Goal: Book appointment/travel/reservation

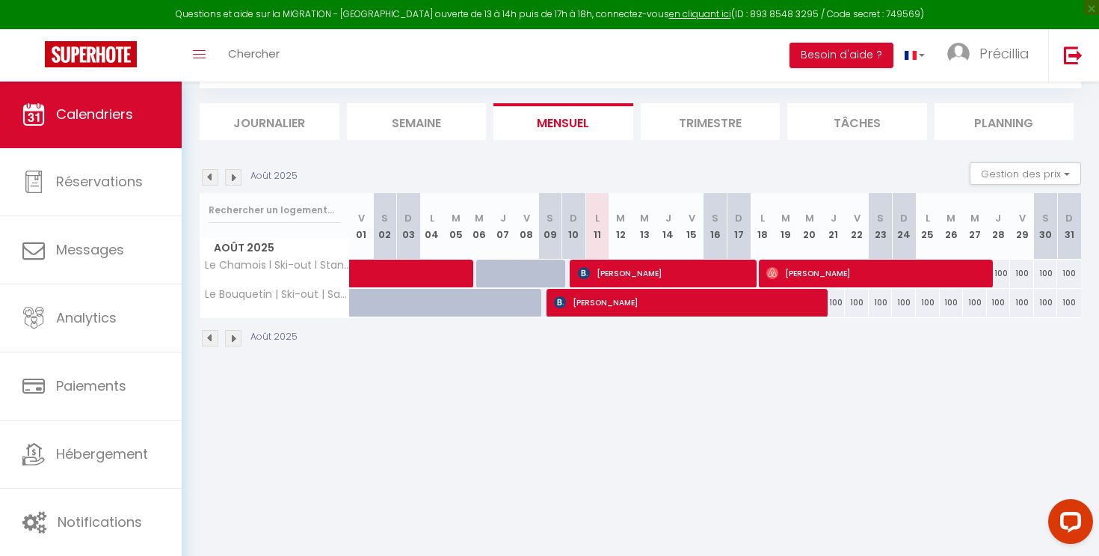
scroll to position [81, 0]
click at [230, 340] on img at bounding box center [233, 338] width 16 height 16
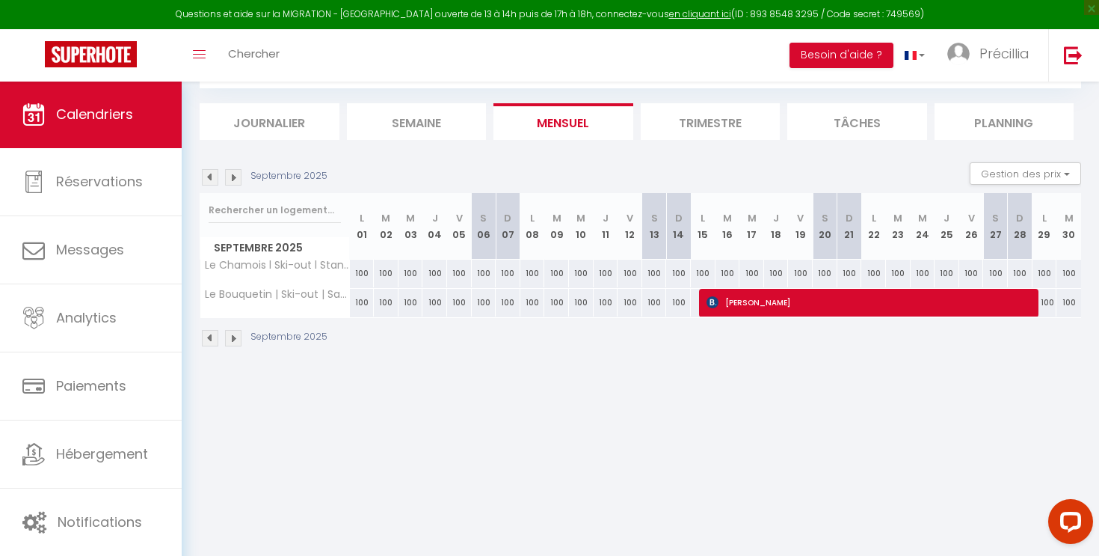
click at [209, 342] on img at bounding box center [210, 338] width 16 height 16
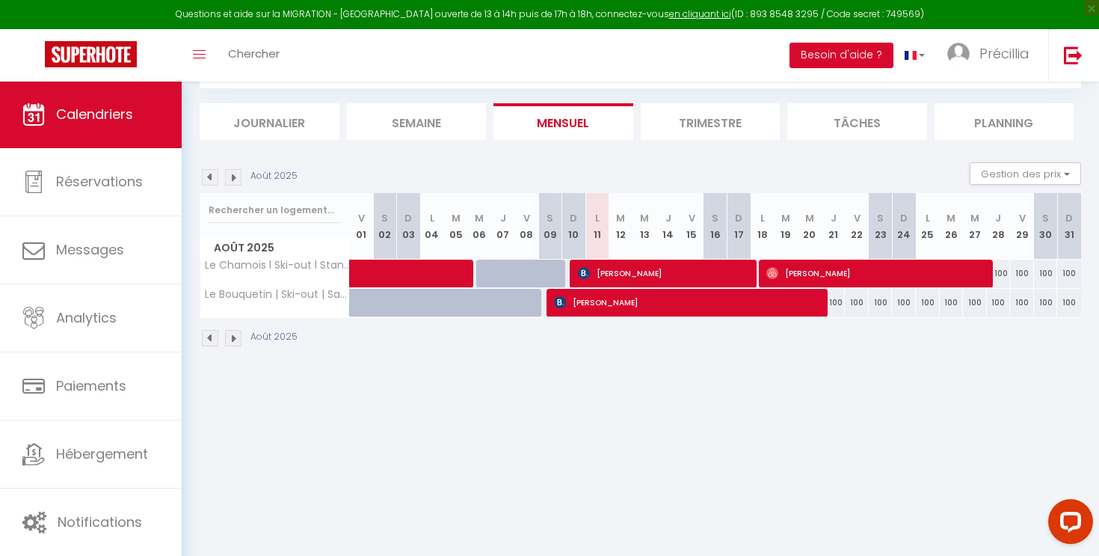
click at [230, 177] on img at bounding box center [233, 177] width 16 height 16
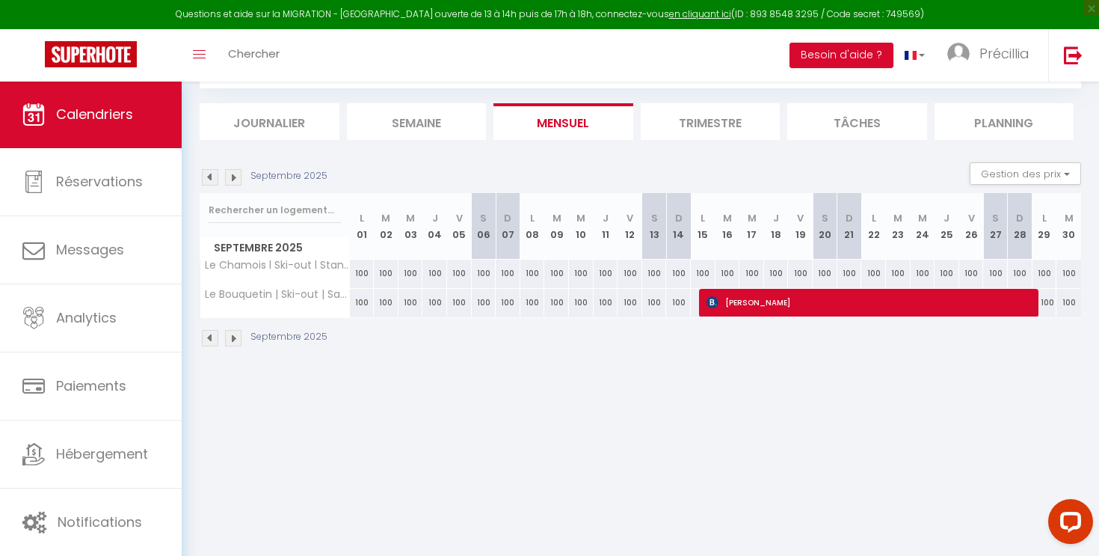
click at [207, 180] on img at bounding box center [210, 177] width 16 height 16
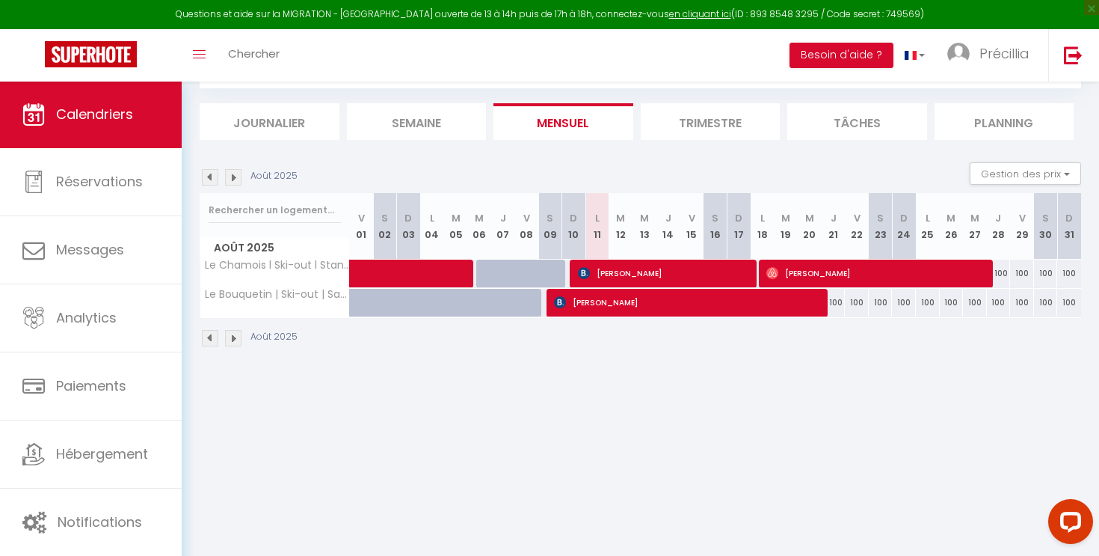
click at [229, 178] on img at bounding box center [233, 177] width 16 height 16
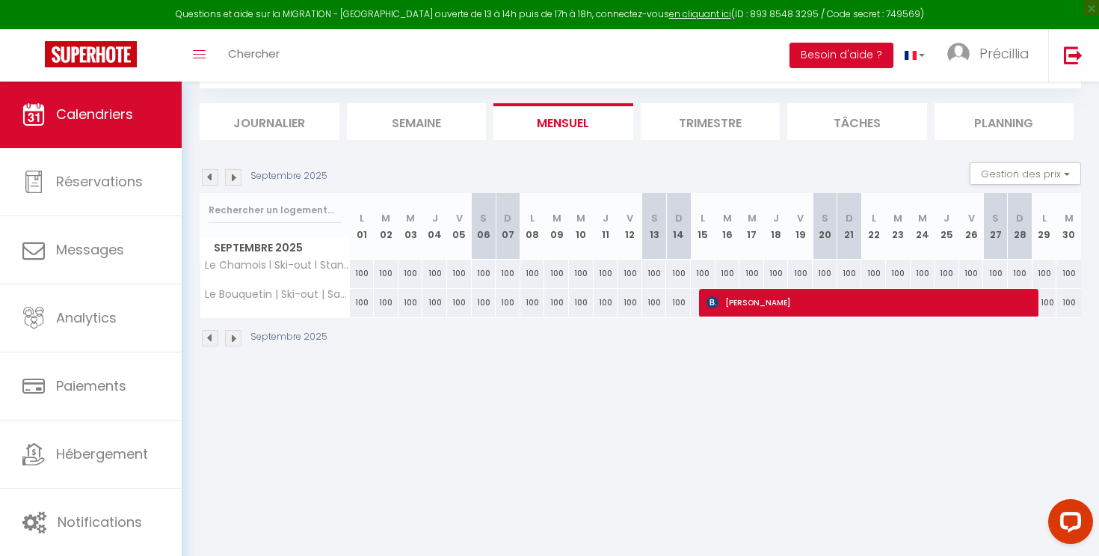
click at [215, 337] on img at bounding box center [210, 338] width 16 height 16
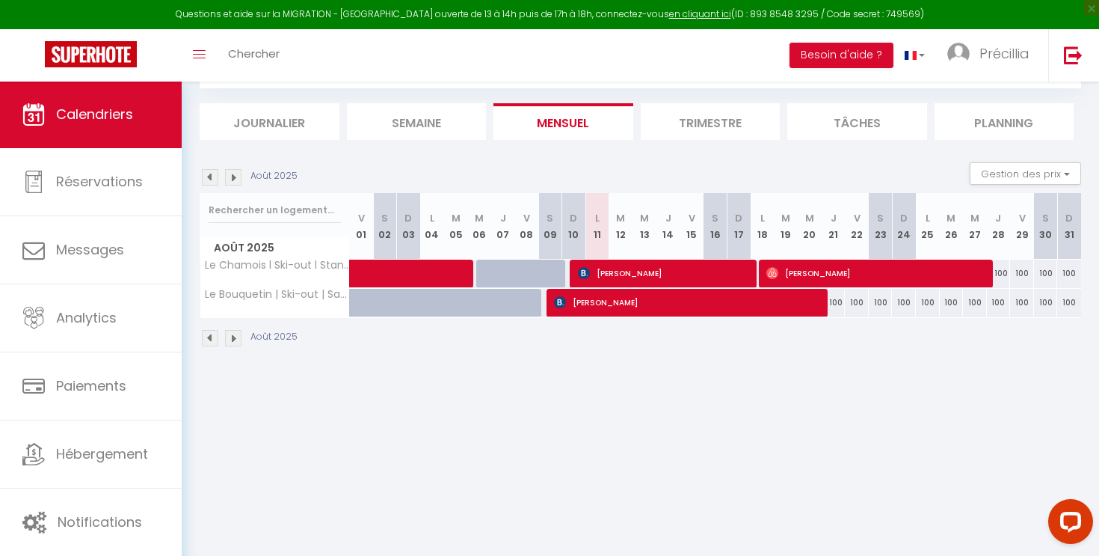
click at [237, 335] on img at bounding box center [233, 338] width 16 height 16
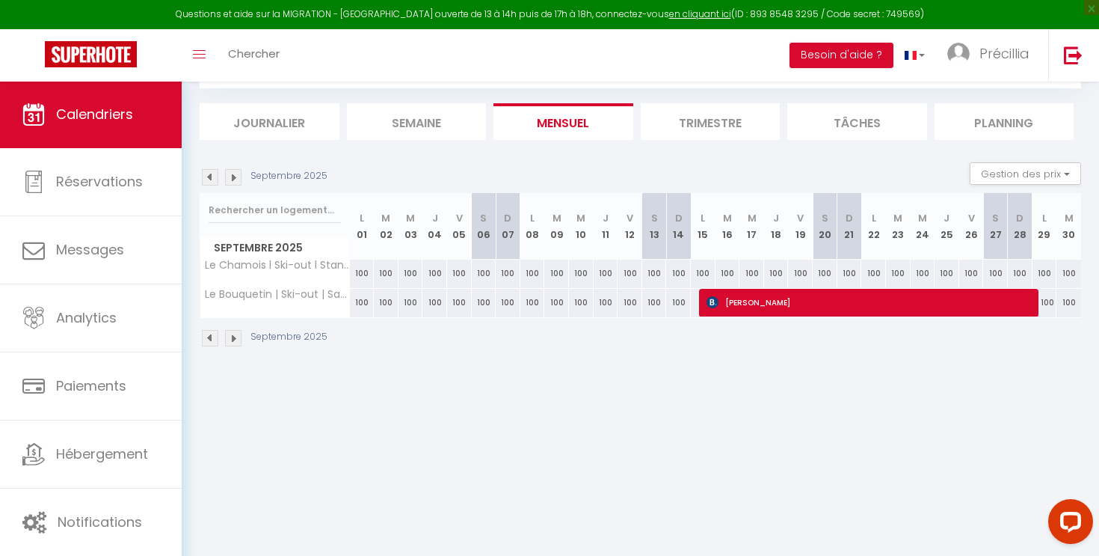
click at [203, 333] on img at bounding box center [210, 338] width 16 height 16
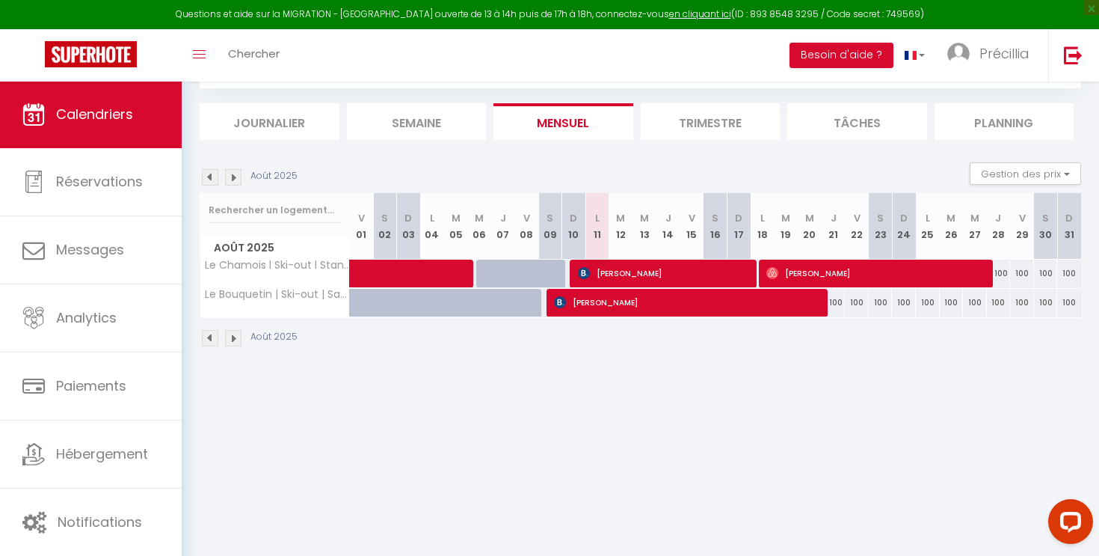
click at [230, 336] on img at bounding box center [233, 338] width 16 height 16
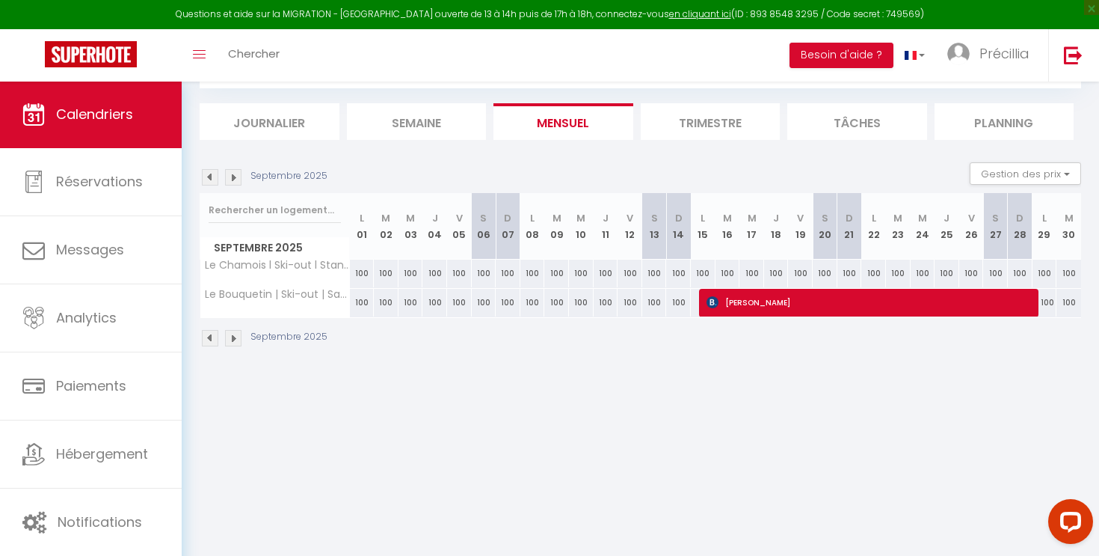
drag, startPoint x: 428, startPoint y: 234, endPoint x: 470, endPoint y: 237, distance: 41.2
click at [470, 237] on tr "Septembre 2025 L 01 M 02 M 03 J 04 V 05 S 06 D 07 L 08 M 09 M 10 J 11 V 12 S 13…" at bounding box center [641, 226] width 882 height 67
click at [213, 179] on img at bounding box center [210, 177] width 16 height 16
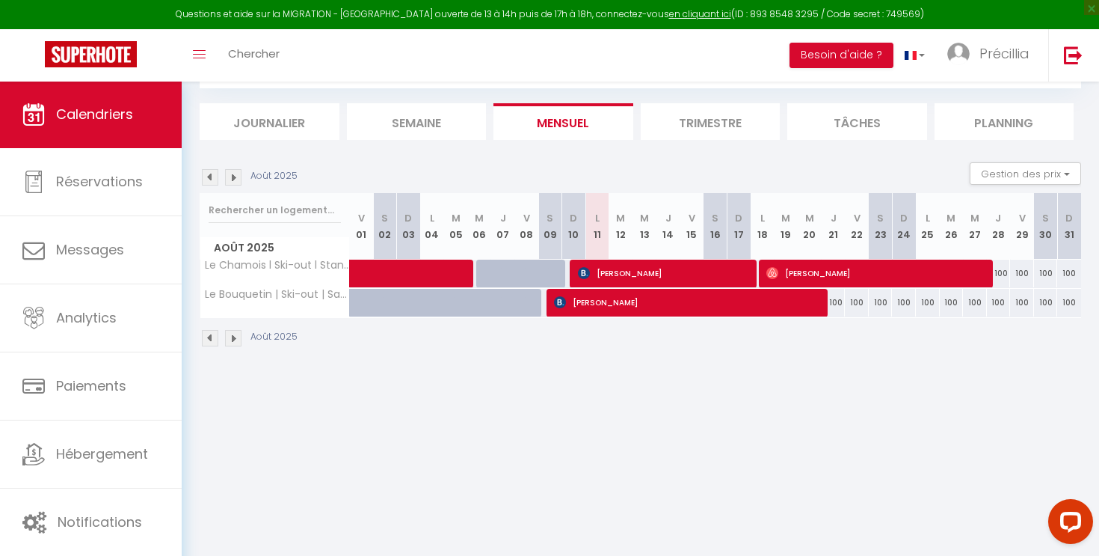
click at [235, 180] on img at bounding box center [233, 177] width 16 height 16
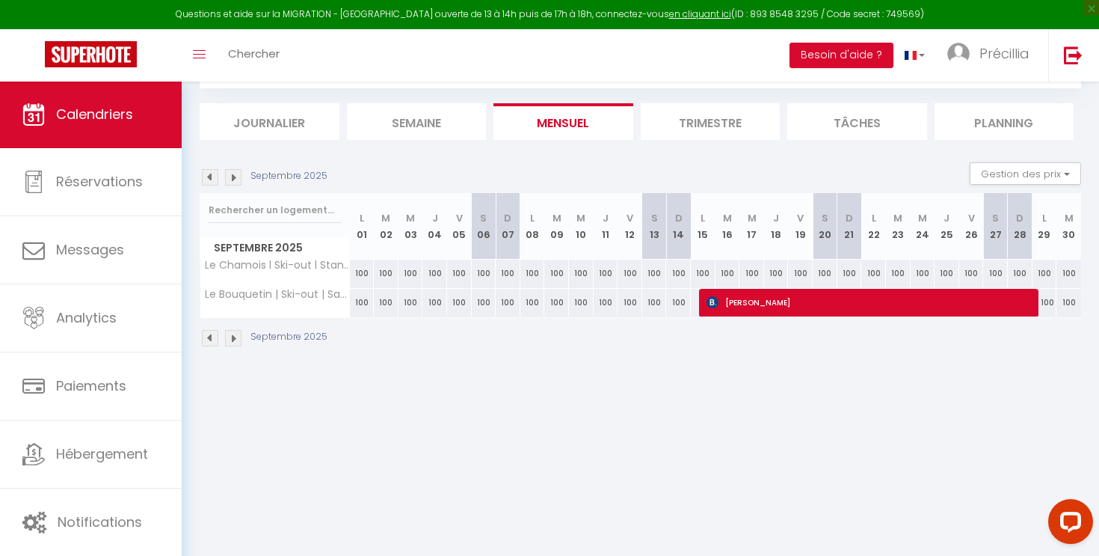
click at [211, 172] on img at bounding box center [210, 177] width 16 height 16
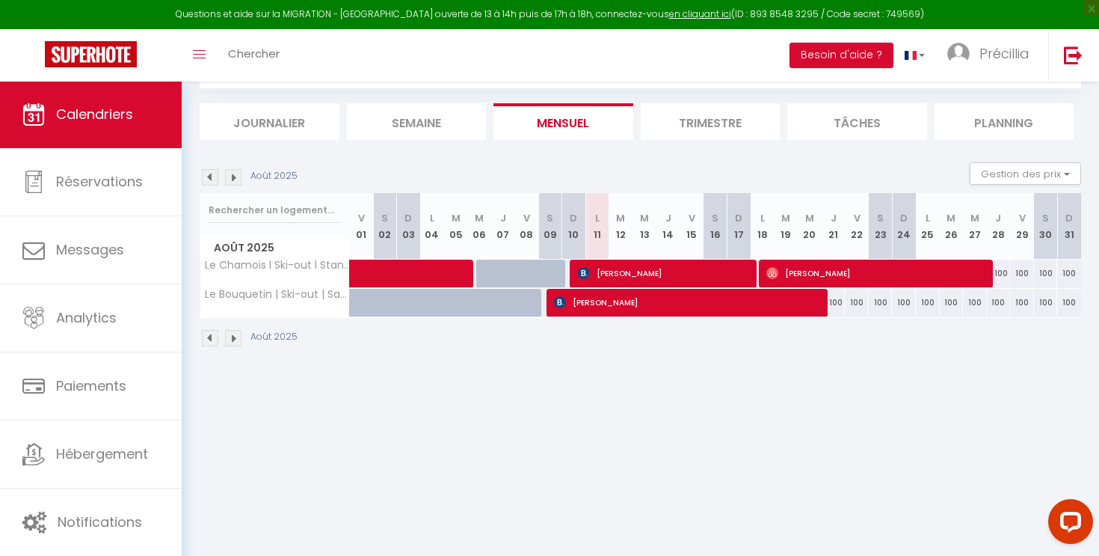
click at [233, 180] on img at bounding box center [233, 177] width 16 height 16
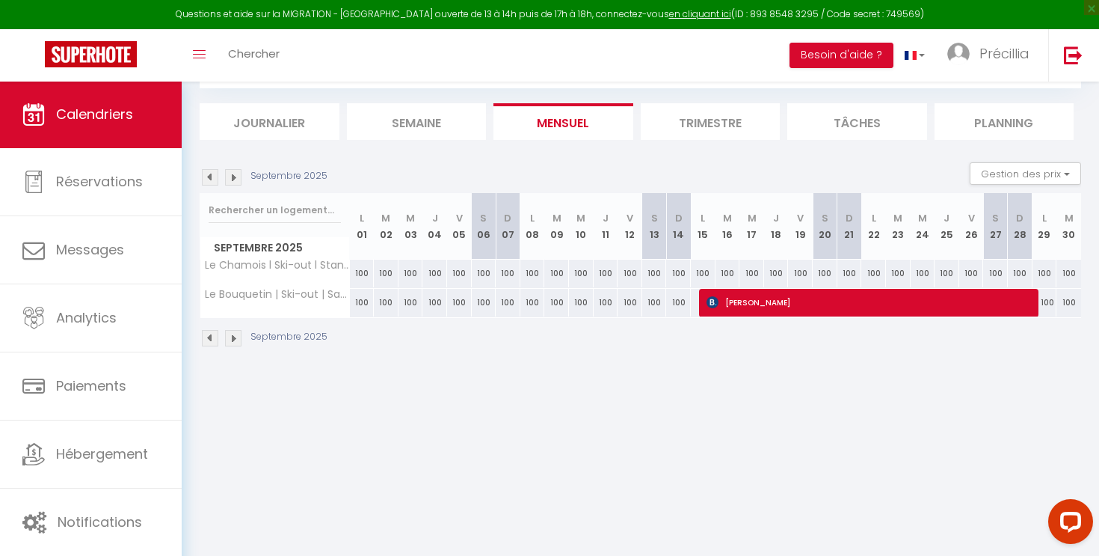
click at [213, 179] on img at bounding box center [210, 177] width 16 height 16
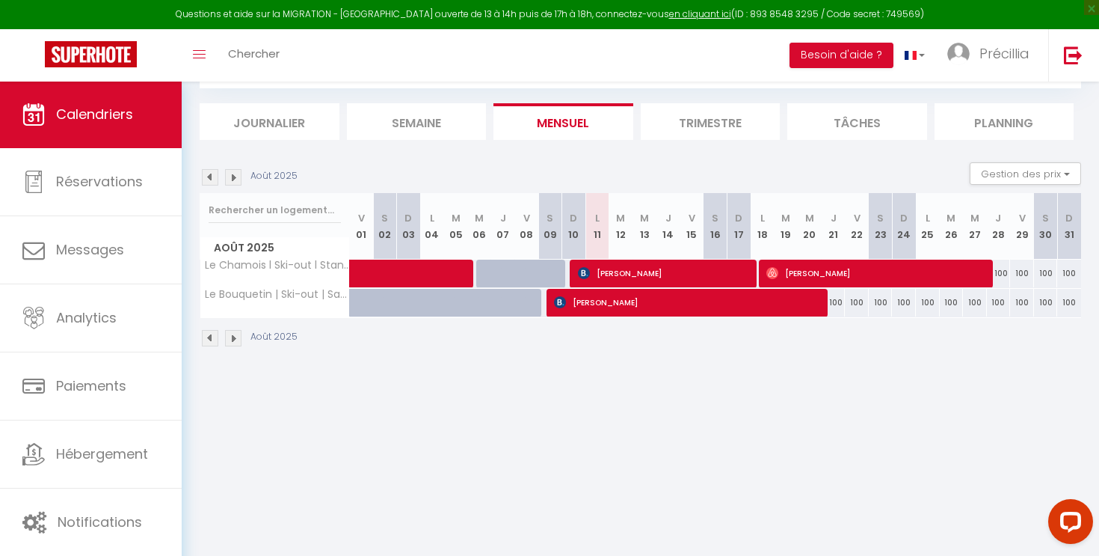
click at [234, 179] on img at bounding box center [233, 177] width 16 height 16
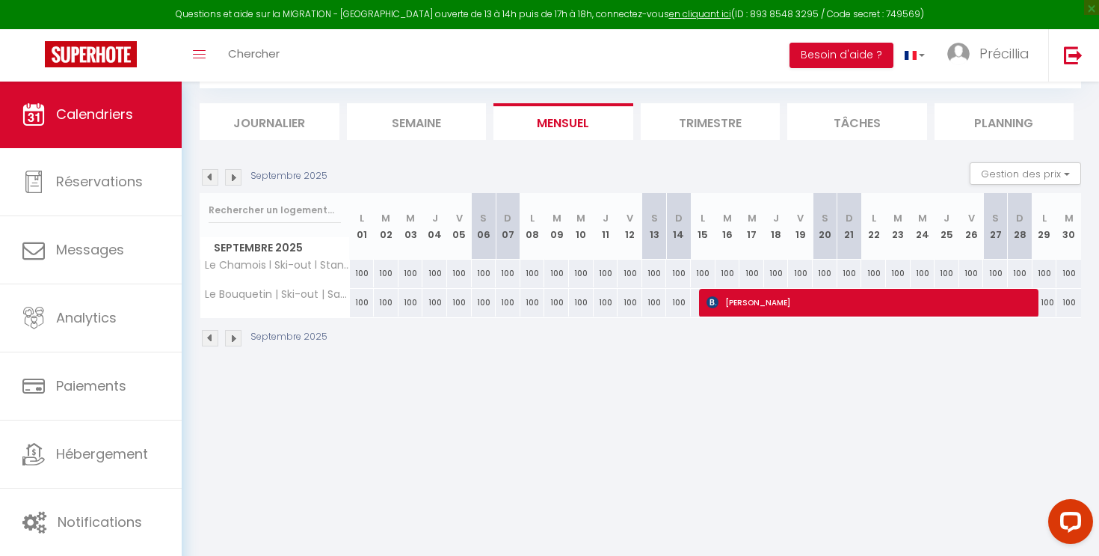
drag, startPoint x: 430, startPoint y: 233, endPoint x: 467, endPoint y: 235, distance: 36.7
click at [467, 235] on tr "Septembre 2025 L 01 M 02 M 03 J 04 V 05 S 06 D 07 L 08 M 09 M 10 J 11 V 12 S 13…" at bounding box center [641, 226] width 882 height 67
click at [209, 179] on img at bounding box center [210, 177] width 16 height 16
